Goal: Use online tool/utility: Utilize a website feature to perform a specific function

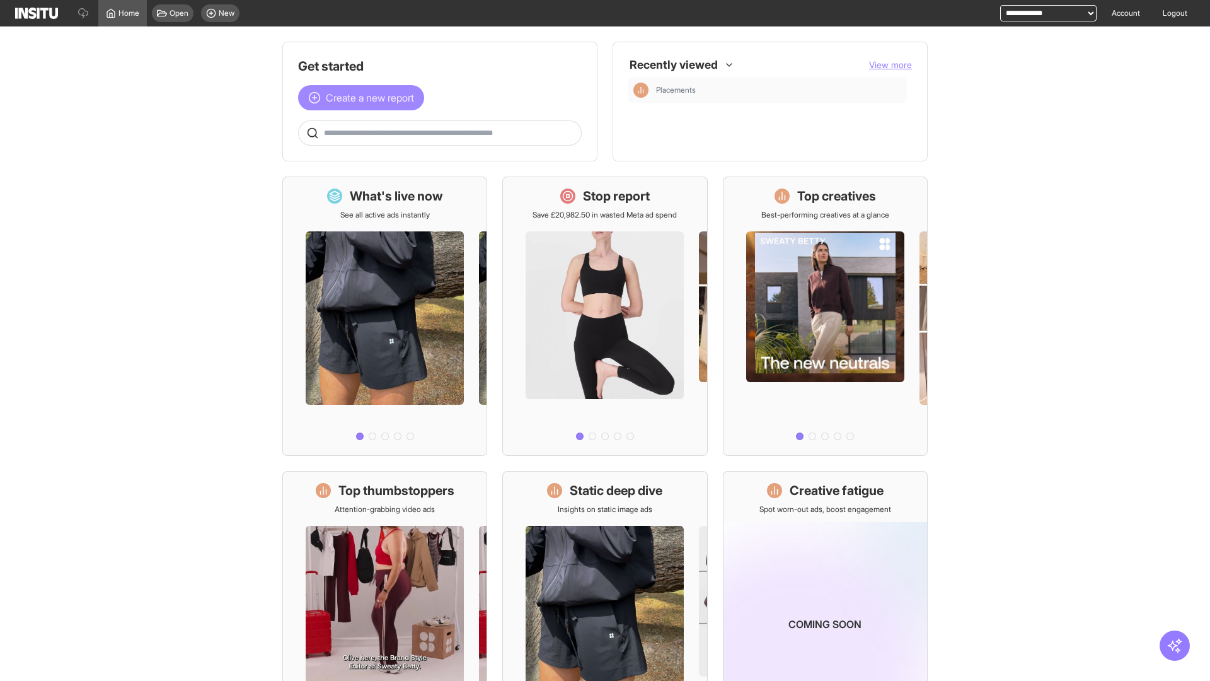
click at [364, 98] on span "Create a new report" at bounding box center [370, 97] width 88 height 15
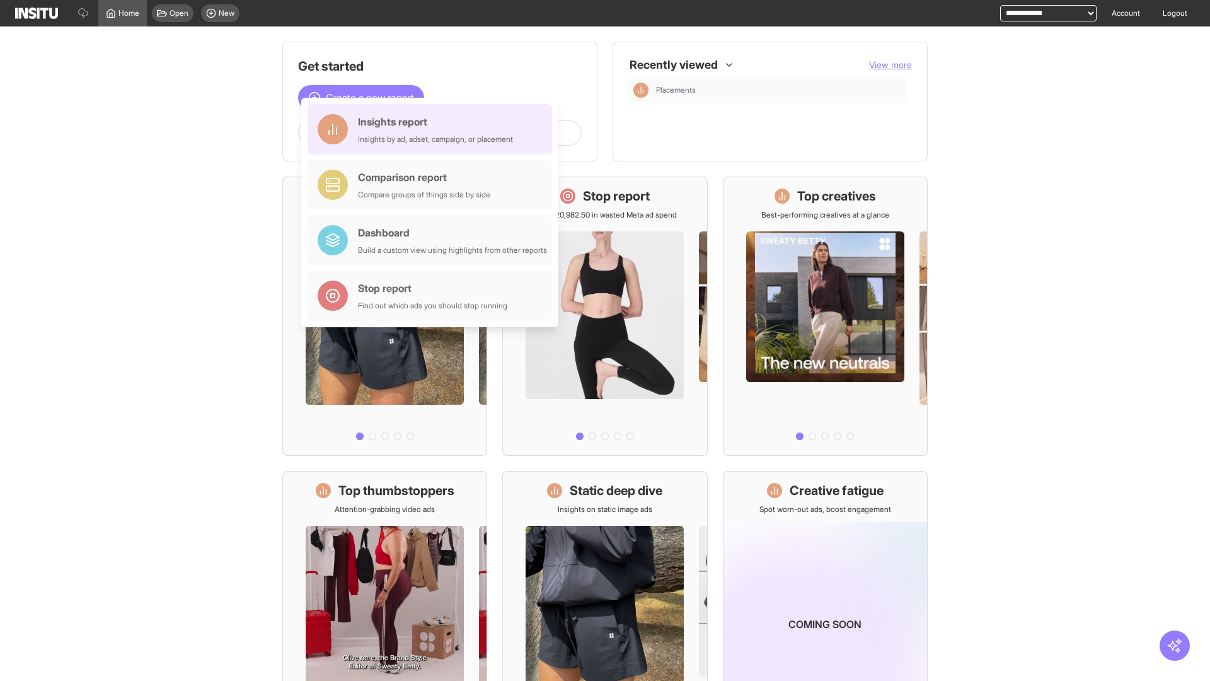
click at [433, 129] on div "Insights report Insights by ad, adset, campaign, or placement" at bounding box center [435, 129] width 155 height 30
